Goal: Task Accomplishment & Management: Manage account settings

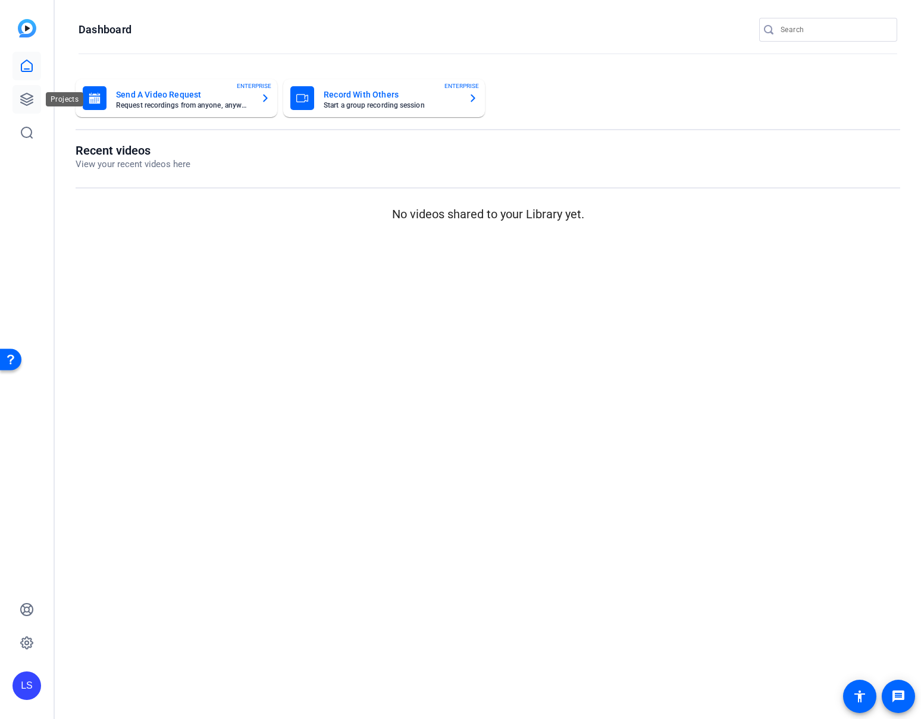
click at [27, 99] on icon at bounding box center [27, 99] width 12 height 12
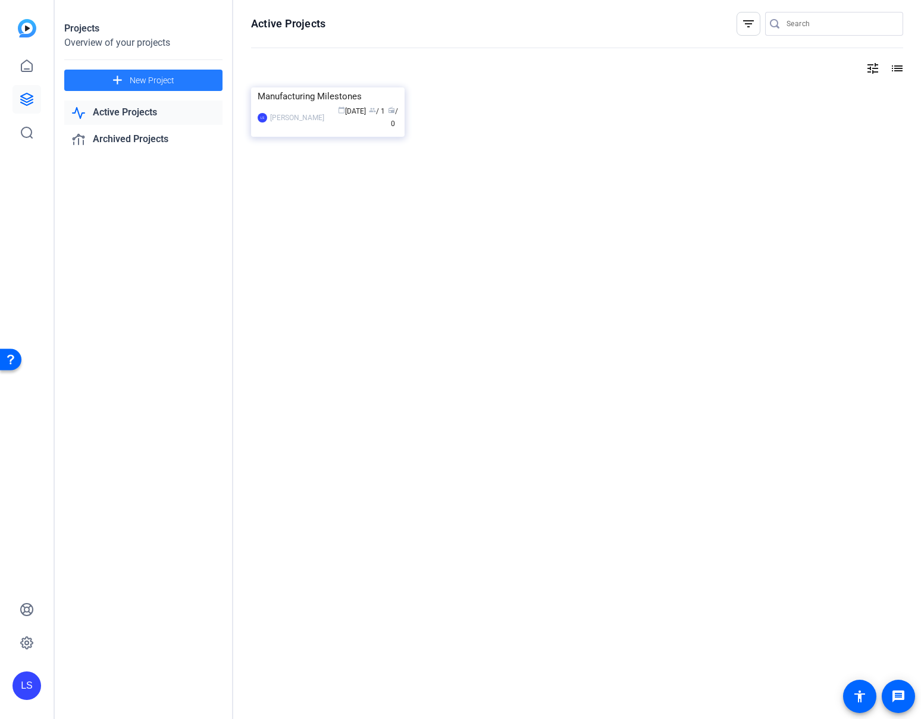
click at [127, 78] on span at bounding box center [143, 80] width 158 height 29
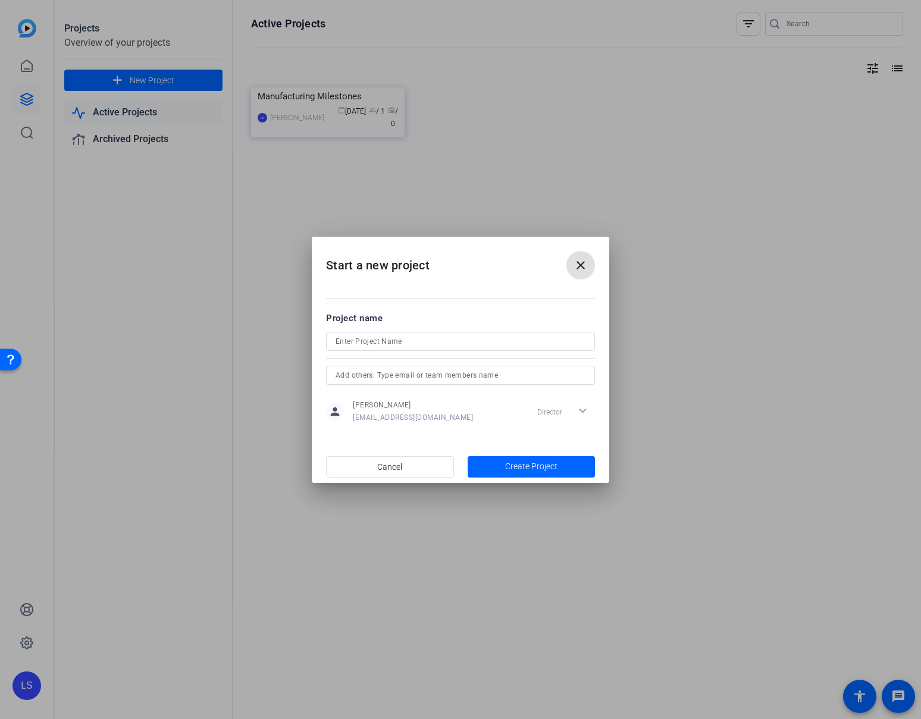
click at [438, 344] on input at bounding box center [460, 341] width 250 height 14
type input "t"
type input "Team Testing"
click at [410, 343] on input "Team Testing" at bounding box center [460, 341] width 250 height 14
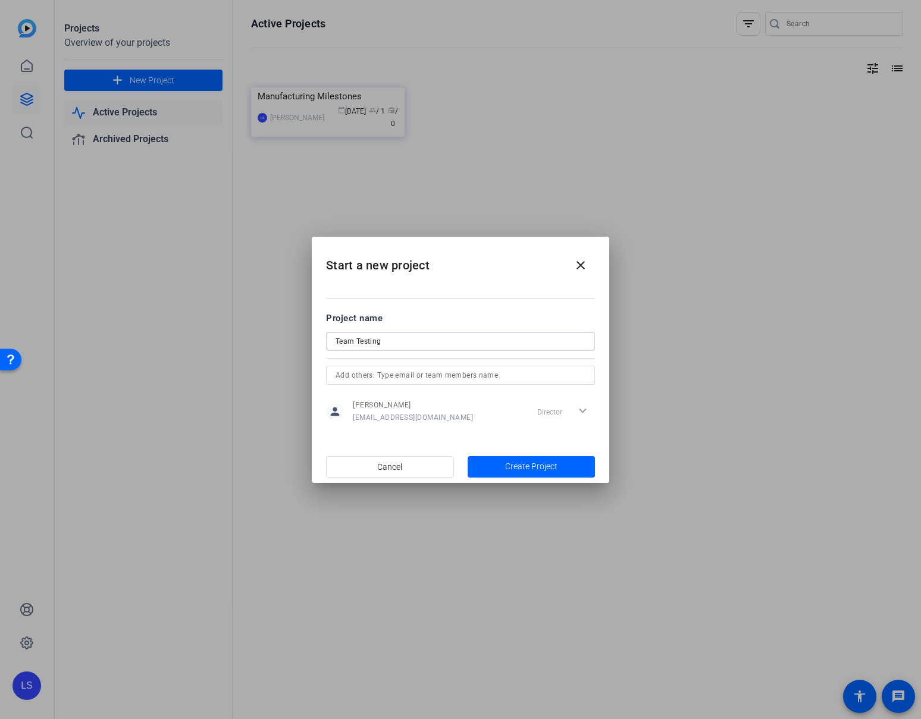
click at [410, 343] on input "Team Testing" at bounding box center [460, 341] width 250 height 14
type input "M"
click at [431, 344] on input "From the Office of" at bounding box center [460, 341] width 250 height 14
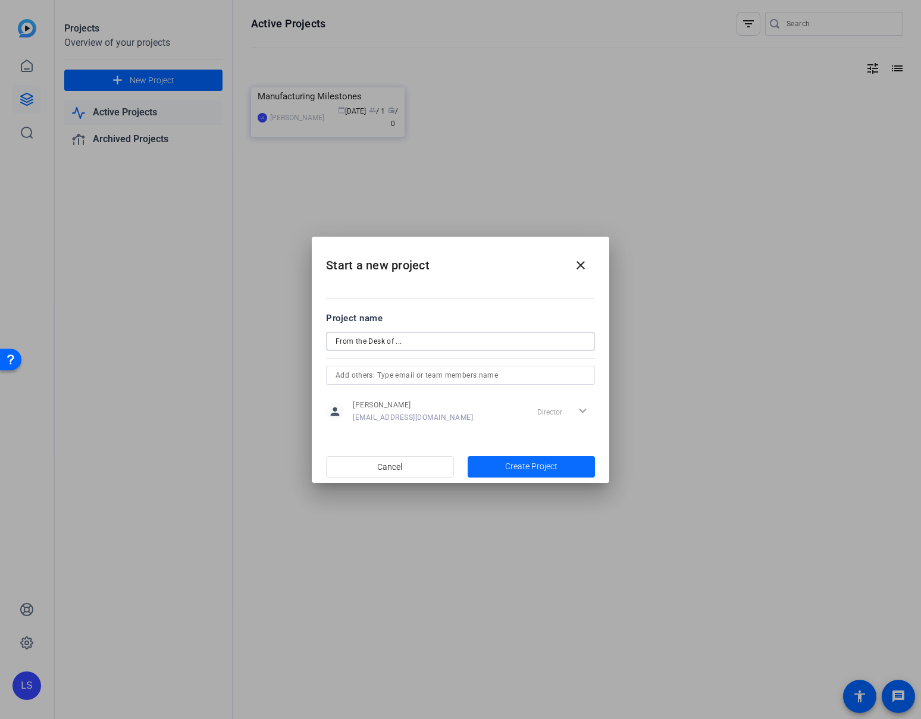
type input "From the Desk of ..."
click at [0, 0] on span "Create Project" at bounding box center [0, 0] width 0 height 0
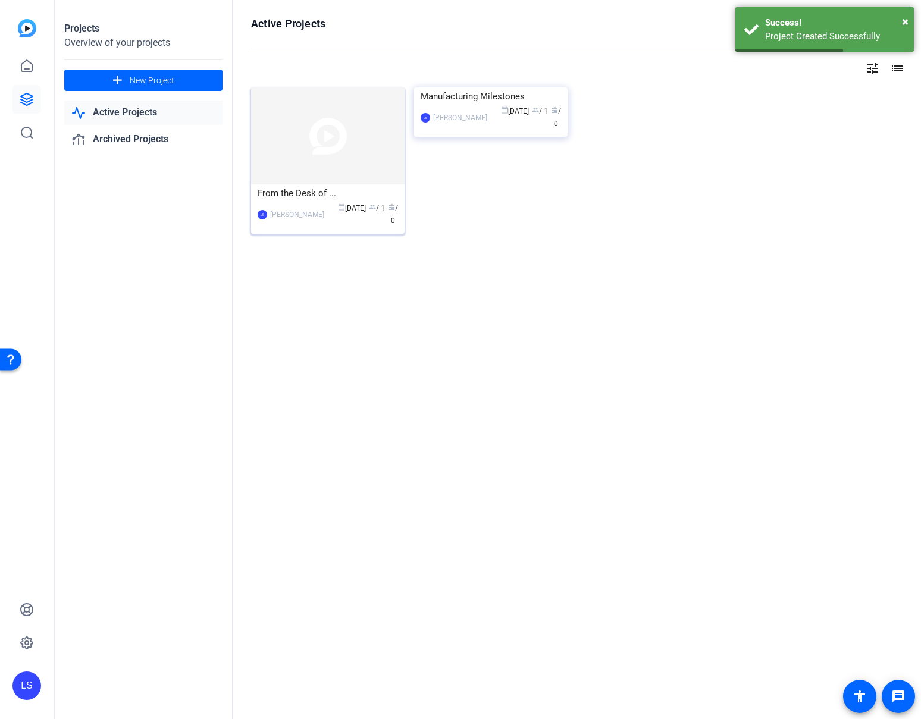
click at [389, 125] on img at bounding box center [327, 135] width 153 height 97
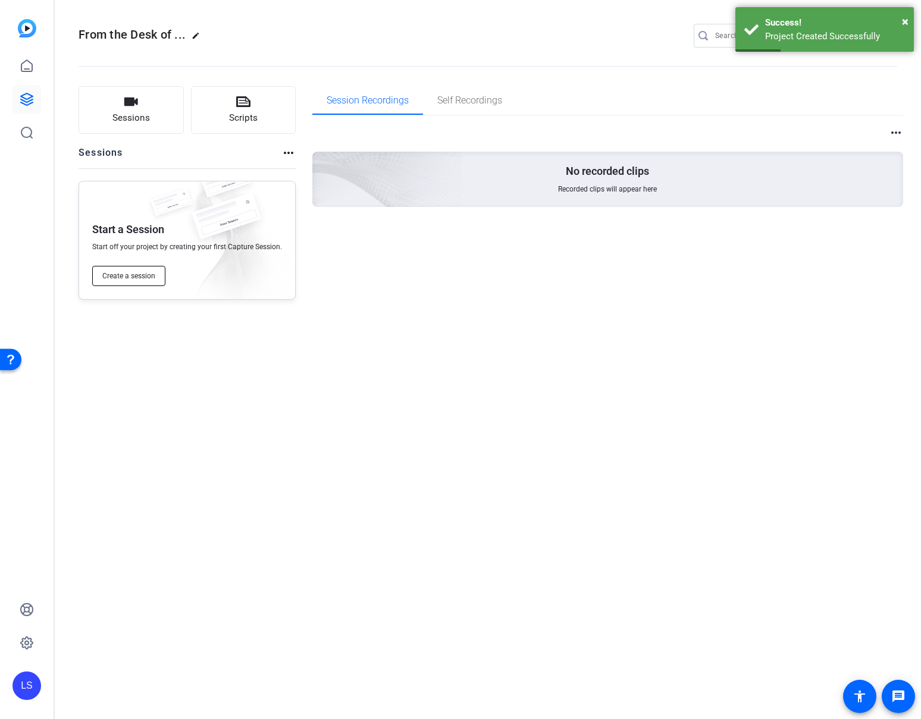
click at [150, 277] on span "Create a session" at bounding box center [128, 276] width 53 height 10
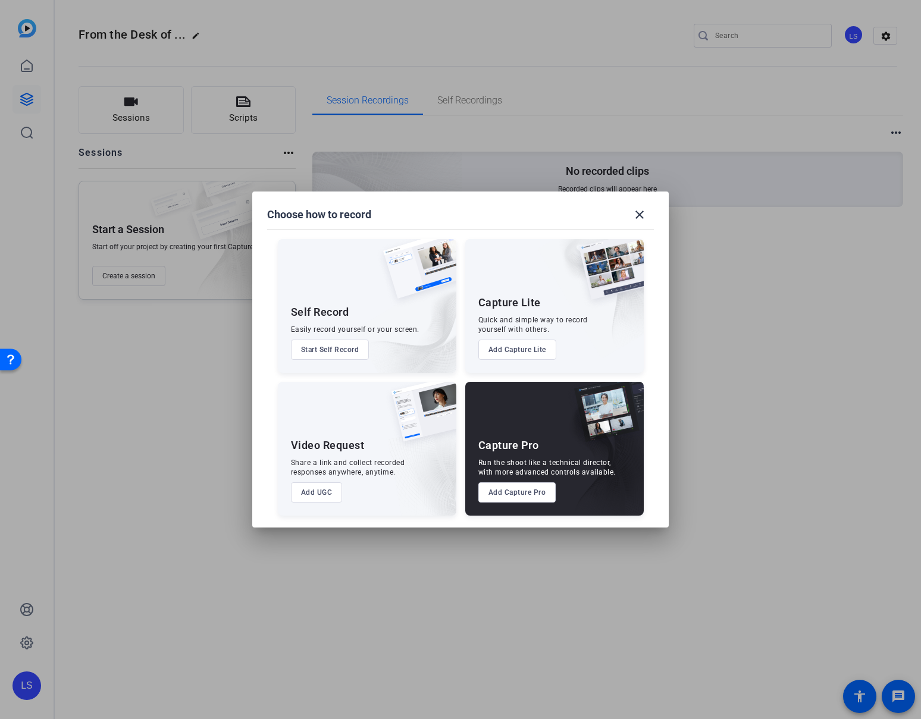
click at [519, 419] on div "Capture Pro Run the shoot like a technical director, with more advanced control…" at bounding box center [554, 449] width 178 height 134
click at [522, 498] on button "Add Capture Pro" at bounding box center [517, 492] width 78 height 20
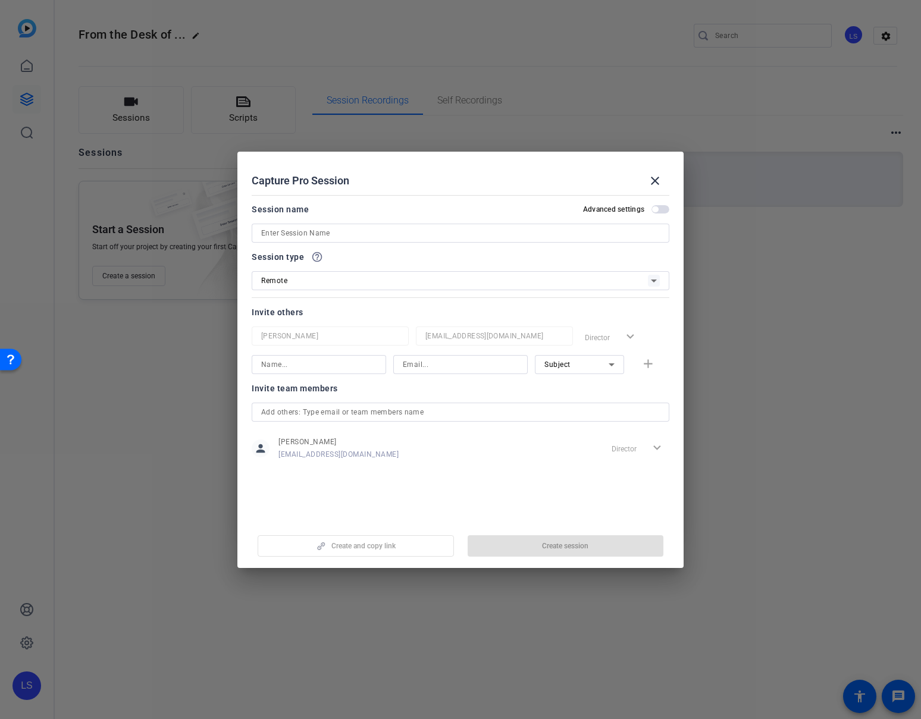
click at [385, 236] on input at bounding box center [460, 233] width 398 height 14
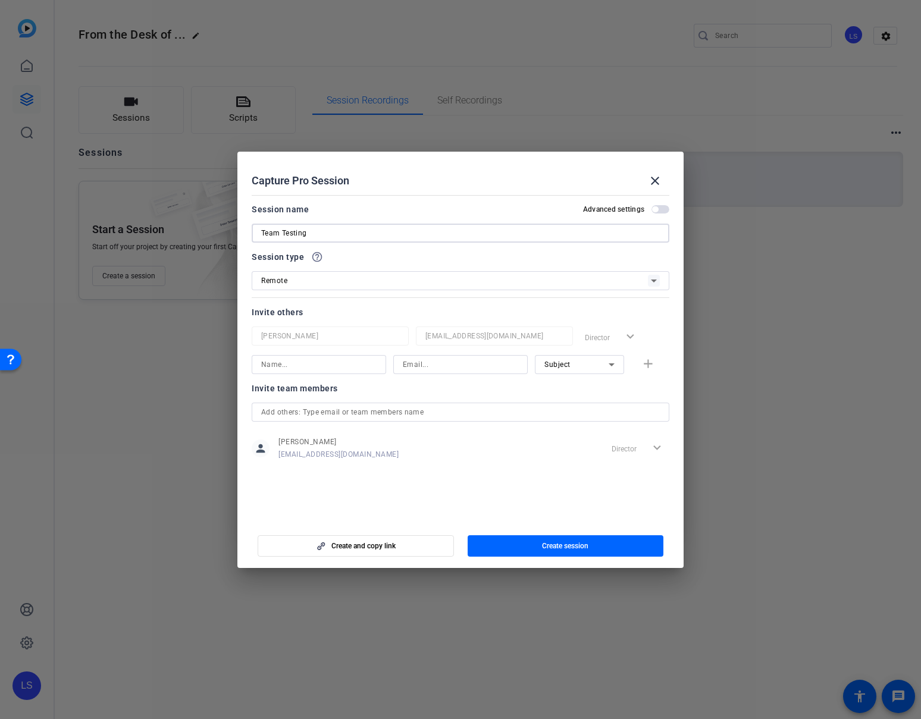
type input "Team Testing"
click at [306, 361] on input at bounding box center [318, 364] width 115 height 14
type input "[PERSON_NAME] [PERSON_NAME]"
click at [450, 363] on input at bounding box center [460, 364] width 115 height 14
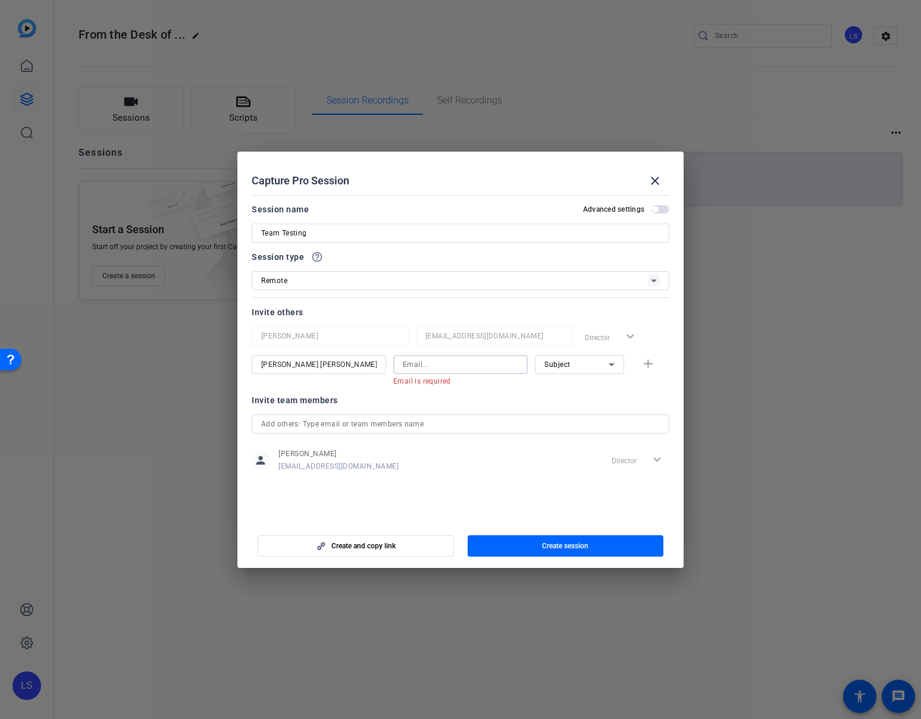
paste input "[EMAIL_ADDRESS][DOMAIN_NAME]"
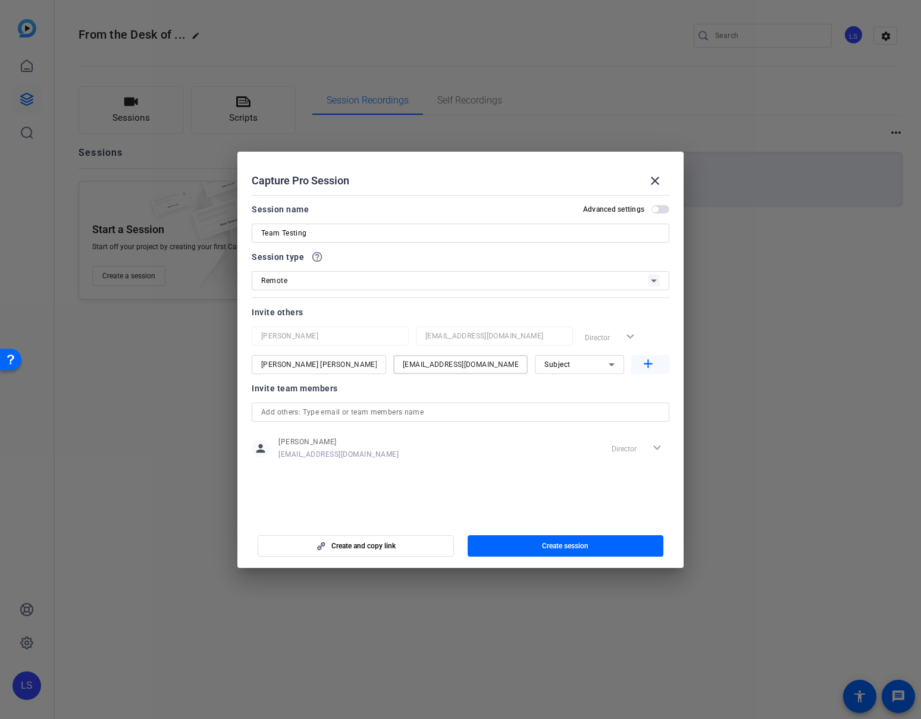
type input "[EMAIL_ADDRESS][DOMAIN_NAME]"
click at [645, 362] on mat-icon "add" at bounding box center [648, 364] width 15 height 15
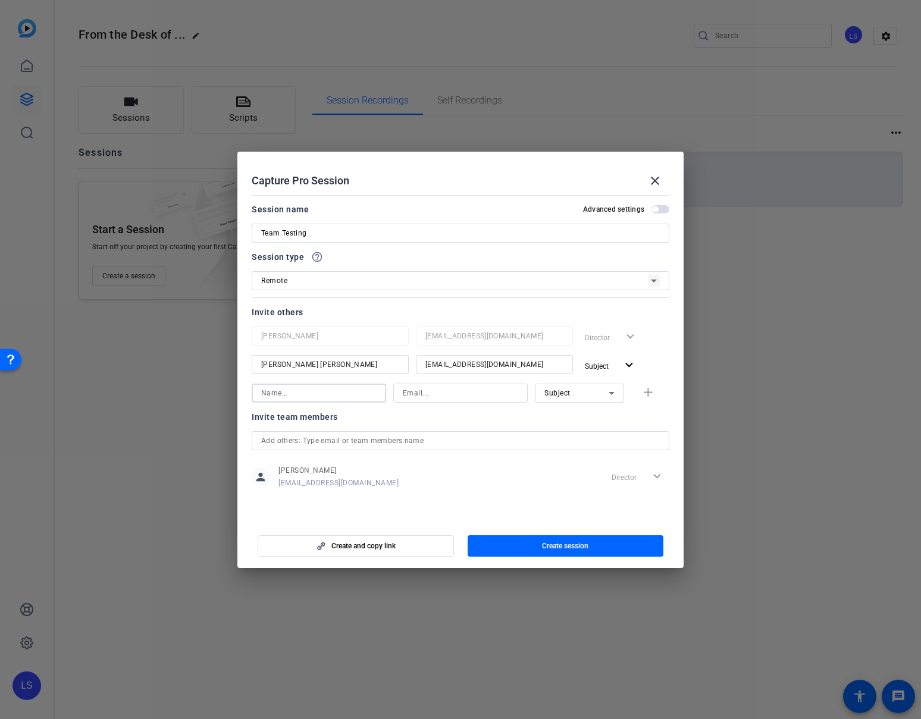
click at [345, 393] on input at bounding box center [318, 393] width 115 height 14
type input "[PERSON_NAME]"
click at [429, 396] on input at bounding box center [460, 393] width 115 height 14
paste input "[EMAIL_ADDRESS][DOMAIN_NAME]"
type input "[EMAIL_ADDRESS][DOMAIN_NAME]"
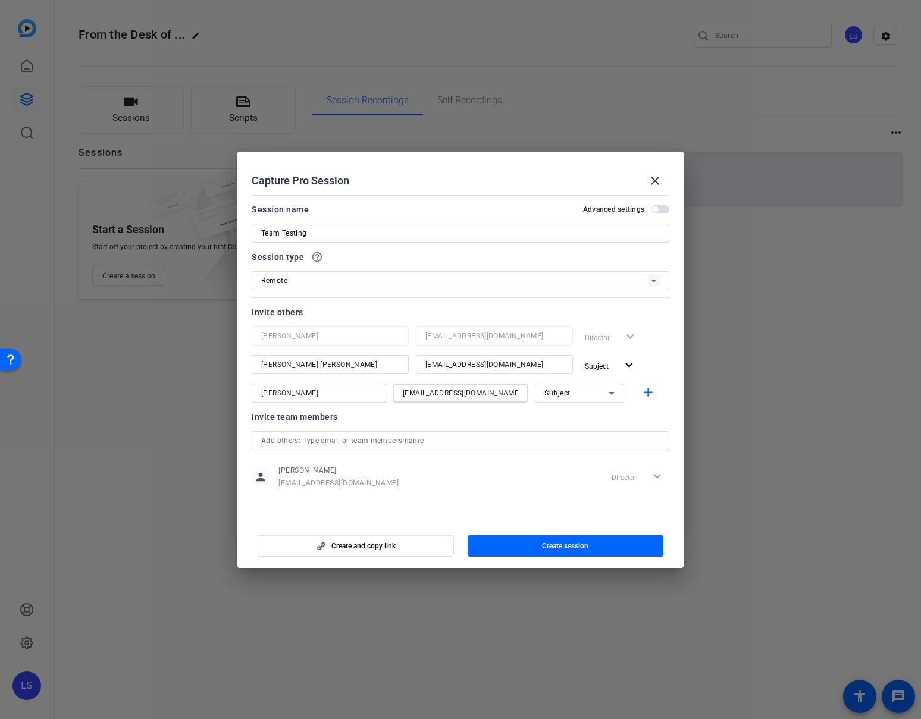
click at [615, 390] on icon at bounding box center [611, 393] width 14 height 14
click at [595, 433] on mat-option "Watcher" at bounding box center [579, 435] width 89 height 19
click at [649, 394] on mat-icon "add" at bounding box center [648, 392] width 15 height 15
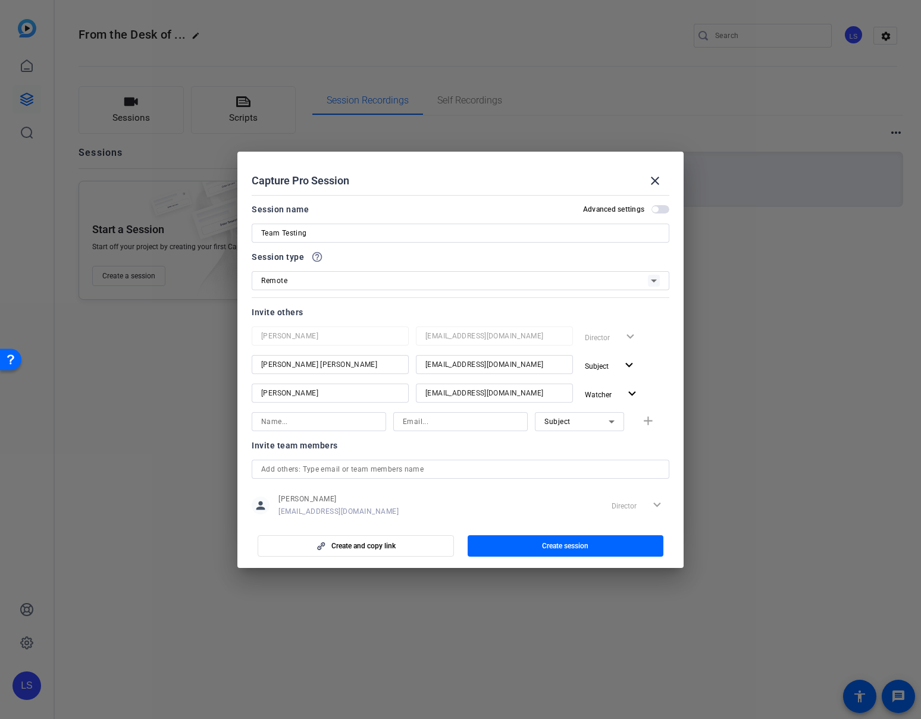
click at [329, 422] on input at bounding box center [318, 422] width 115 height 14
type input "[PERSON_NAME]"
drag, startPoint x: 440, startPoint y: 422, endPoint x: 447, endPoint y: 425, distance: 7.7
click at [440, 422] on input at bounding box center [460, 422] width 115 height 14
paste input "[PERSON_NAME] <[PERSON_NAME][EMAIL_ADDRESS][DOMAIN_NAME]>"
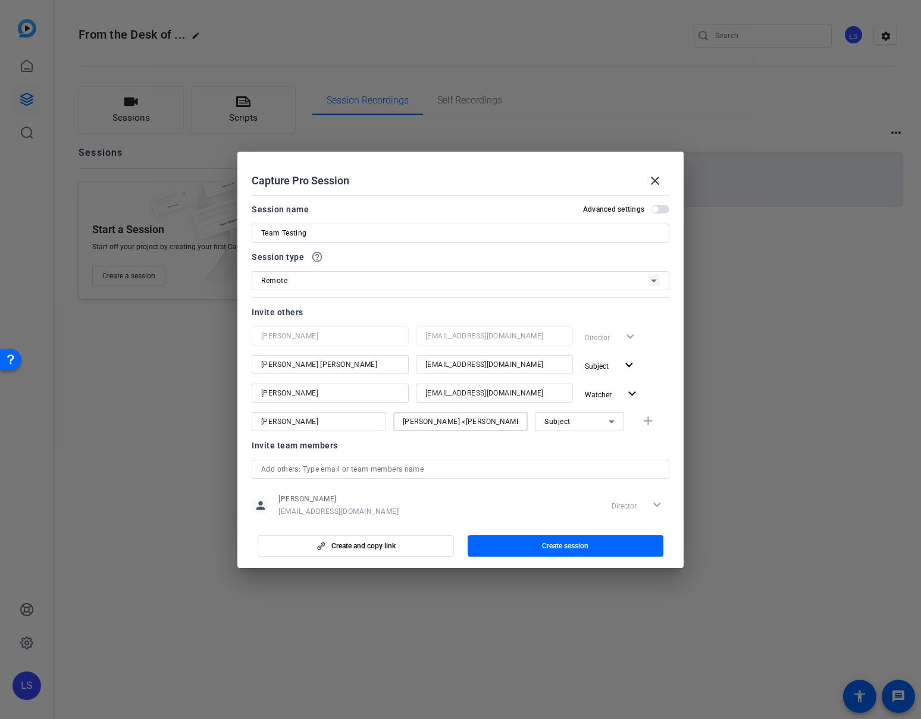
scroll to position [0, 84]
click at [459, 421] on input "[PERSON_NAME] <[PERSON_NAME][EMAIL_ADDRESS][DOMAIN_NAME]" at bounding box center [460, 422] width 115 height 14
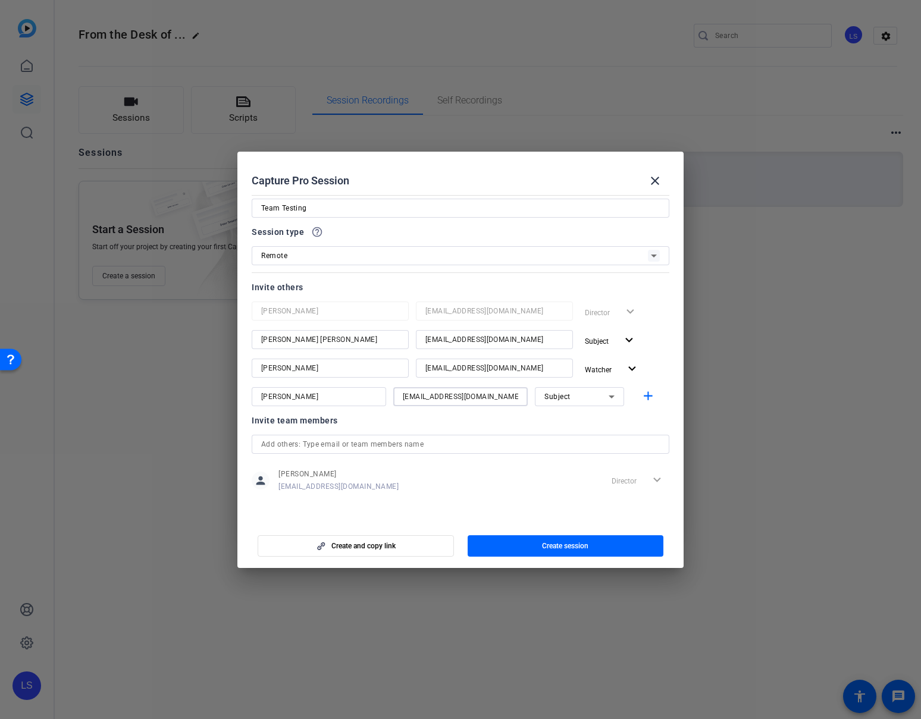
scroll to position [0, 0]
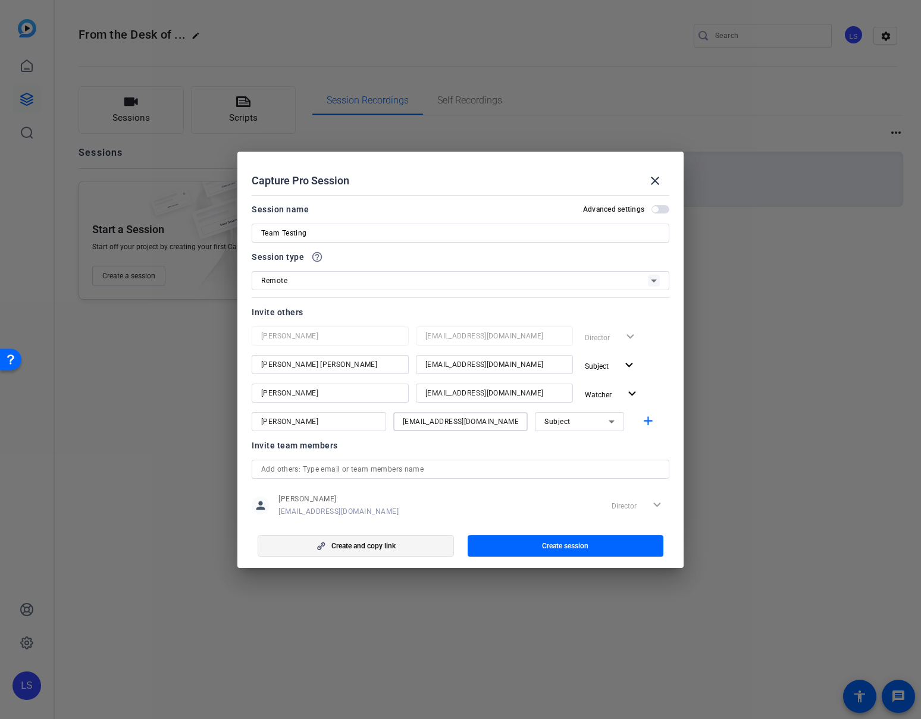
type input "[EMAIL_ADDRESS][DOMAIN_NAME]"
click at [380, 551] on span "button" at bounding box center [355, 546] width 195 height 29
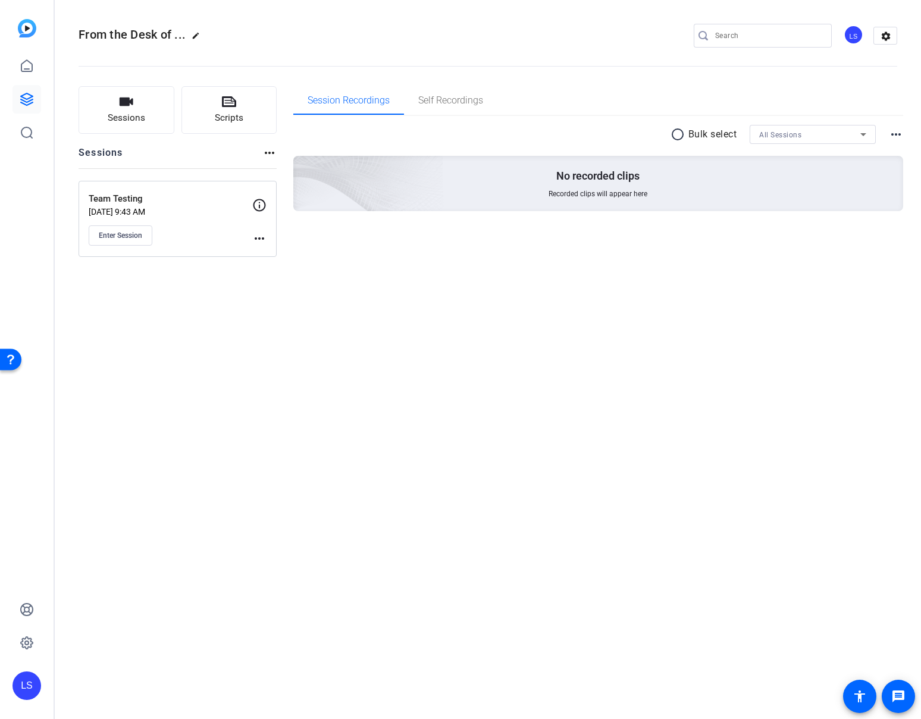
click at [276, 235] on div "Team Testing [DATE] 9:43 AM Enter Session more_horiz" at bounding box center [178, 219] width 198 height 76
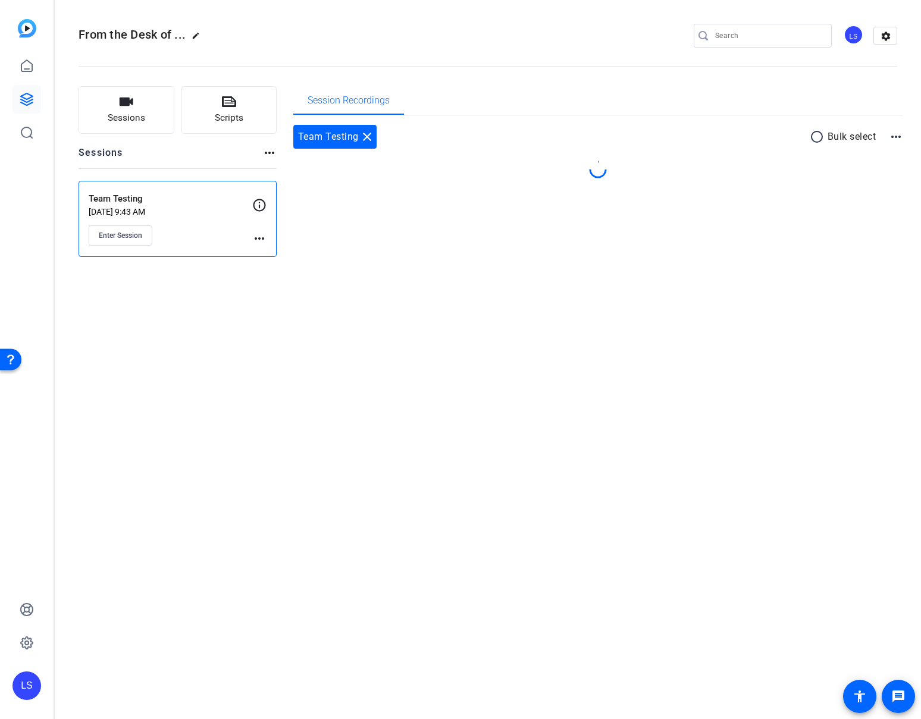
click at [258, 236] on mat-icon "more_horiz" at bounding box center [259, 238] width 14 height 14
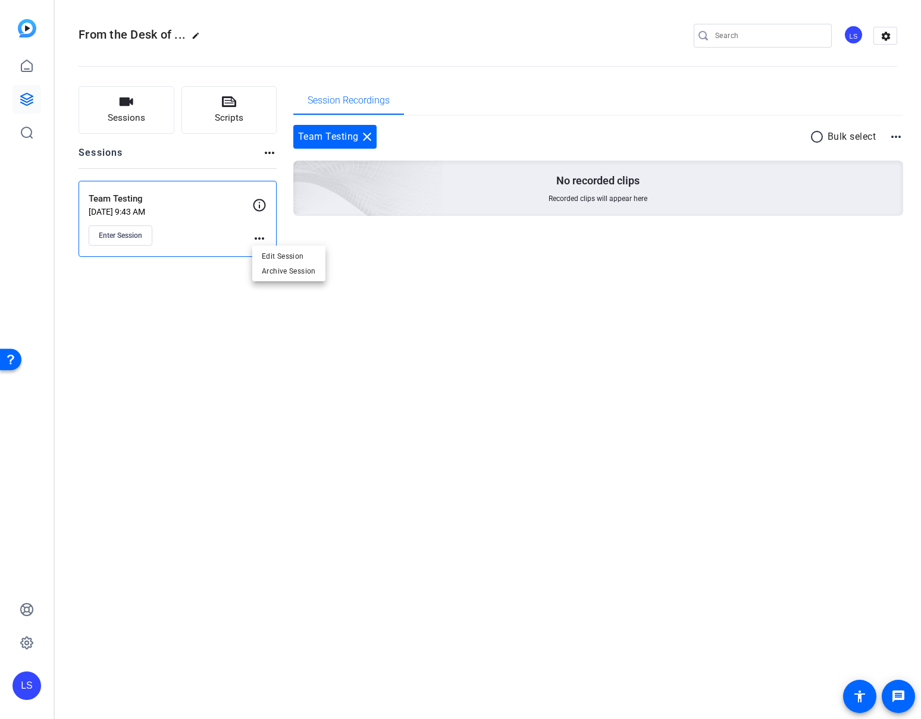
click at [211, 248] on div at bounding box center [460, 359] width 921 height 719
click at [213, 233] on div "Enter Session" at bounding box center [171, 235] width 164 height 20
click at [263, 238] on mat-icon "more_horiz" at bounding box center [259, 238] width 14 height 14
click at [272, 250] on span "Edit Session" at bounding box center [289, 256] width 54 height 14
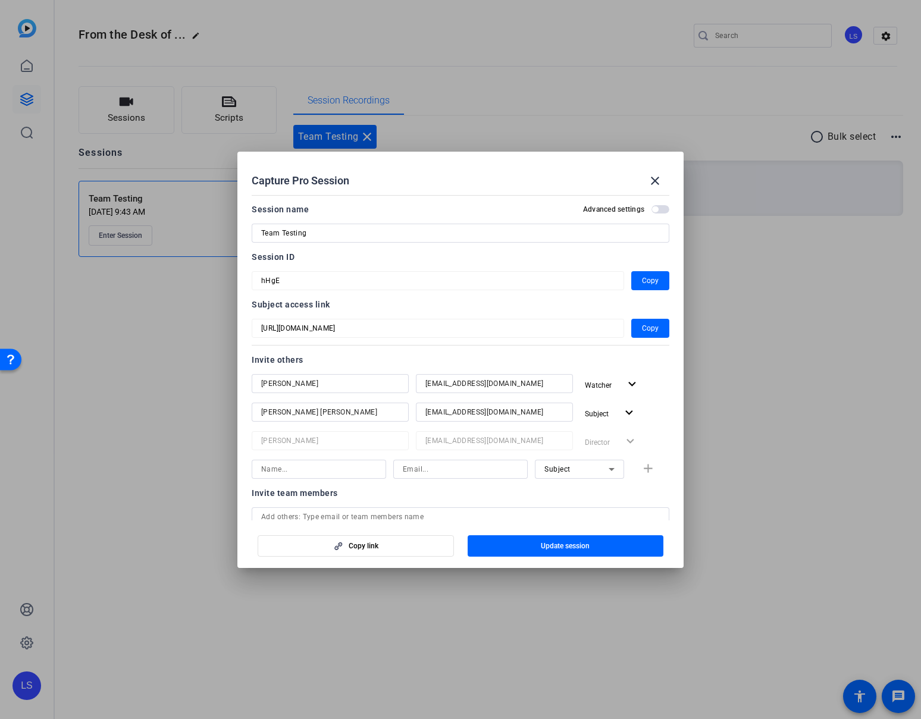
drag, startPoint x: 645, startPoint y: 276, endPoint x: 253, endPoint y: 386, distance: 406.5
click at [644, 276] on span "Copy" at bounding box center [650, 281] width 17 height 14
click at [652, 329] on span "Copy" at bounding box center [650, 328] width 17 height 14
click at [655, 180] on mat-icon "close" at bounding box center [655, 181] width 14 height 14
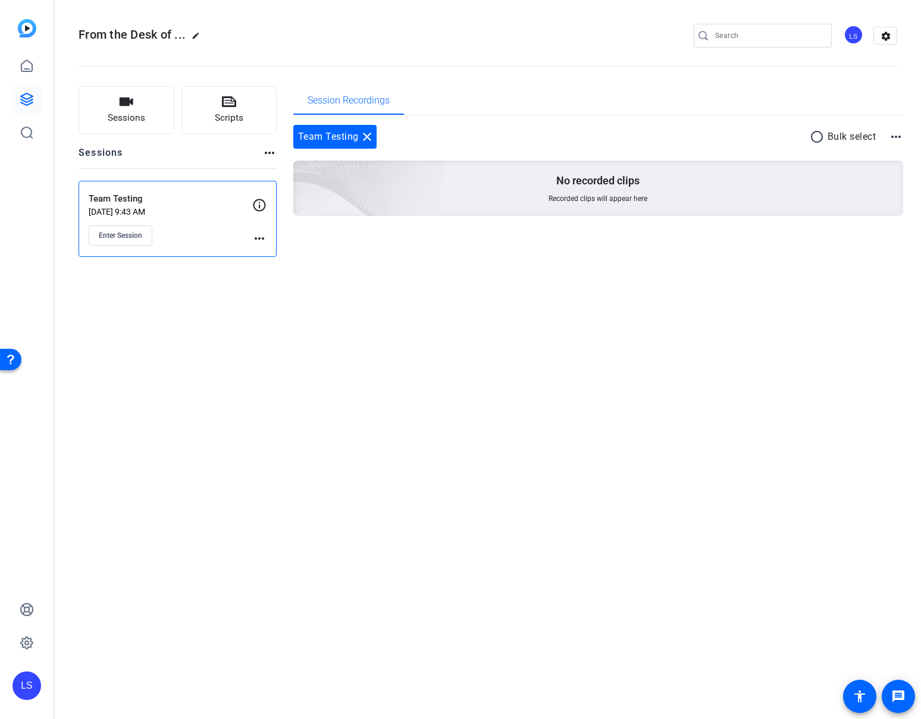
click at [219, 224] on div "Team Testing [DATE] 9:43 AM Enter Session" at bounding box center [171, 219] width 164 height 54
click at [252, 237] on mat-icon "more_horiz" at bounding box center [259, 238] width 14 height 14
click at [299, 252] on span "Edit Session" at bounding box center [289, 256] width 54 height 14
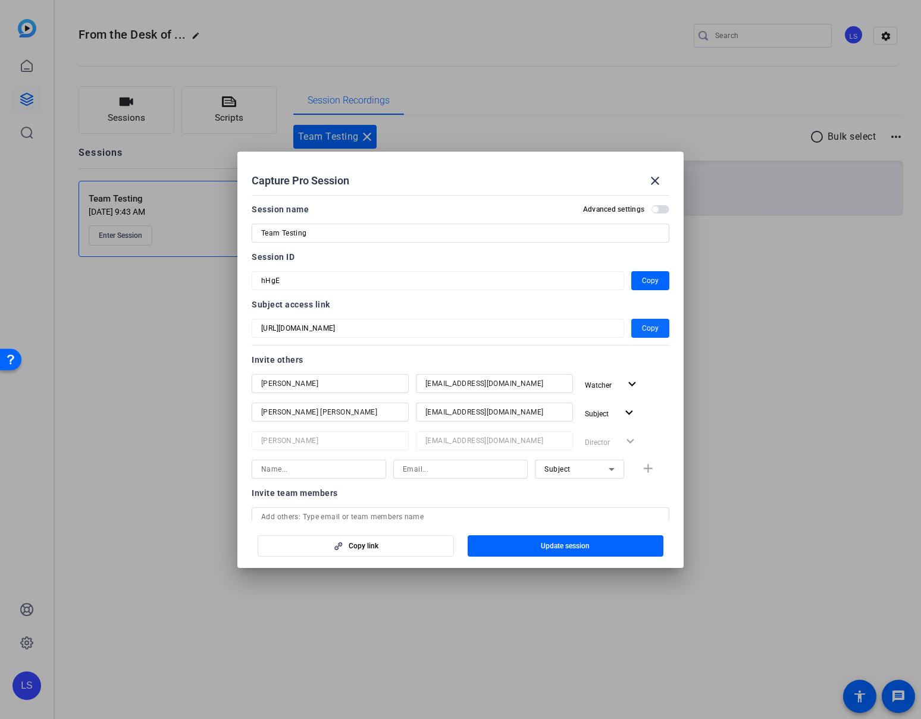
click at [650, 329] on span "Copy" at bounding box center [650, 328] width 17 height 14
drag, startPoint x: 658, startPoint y: 280, endPoint x: 310, endPoint y: 315, distance: 349.2
click at [656, 280] on button "Copy" at bounding box center [650, 280] width 38 height 19
